Goal: Information Seeking & Learning: Check status

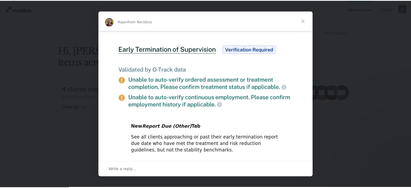
scroll to position [307, 0]
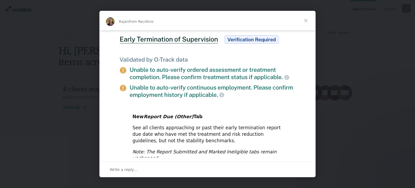
click at [305, 21] on span "Close" at bounding box center [305, 20] width 19 height 19
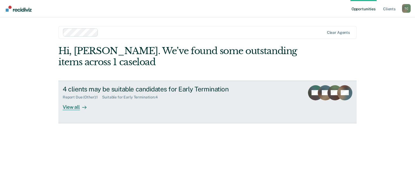
click at [72, 104] on div "View all" at bounding box center [78, 104] width 30 height 11
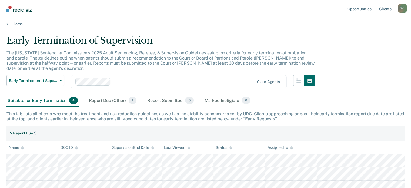
scroll to position [2, 0]
click at [130, 97] on span "1" at bounding box center [133, 100] width 8 height 7
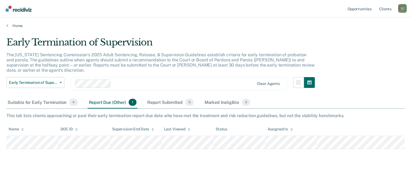
scroll to position [0, 0]
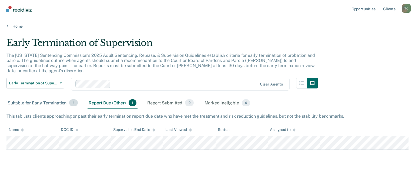
click at [43, 97] on div "Suitable for Early Termination 4" at bounding box center [42, 103] width 72 height 12
